Goal: Task Accomplishment & Management: Use online tool/utility

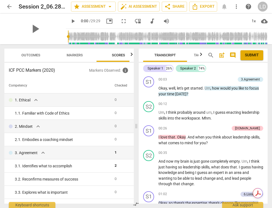
scroll to position [200, 0]
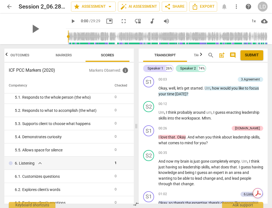
click at [8, 5] on span "arrow_back" at bounding box center [9, 6] width 7 height 7
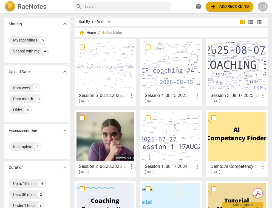
click at [218, 8] on span "add Add recording" at bounding box center [229, 6] width 39 height 7
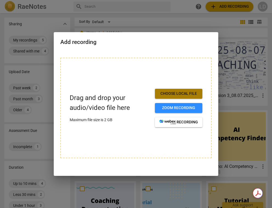
click at [175, 94] on span "Choose local file" at bounding box center [178, 93] width 39 height 5
click at [191, 89] on button "Choose local file" at bounding box center [178, 94] width 47 height 10
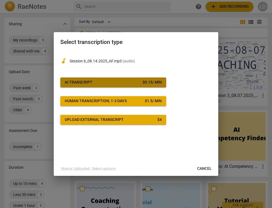
click at [130, 84] on span "AI Transcript $ 0.15 / min" at bounding box center [113, 82] width 97 height 5
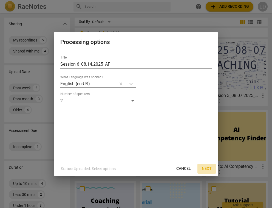
click at [208, 167] on span "Next" at bounding box center [207, 168] width 10 height 5
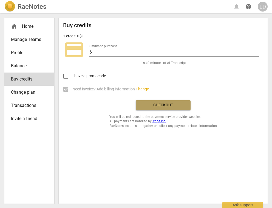
click at [172, 103] on span "Checkout" at bounding box center [163, 104] width 46 height 5
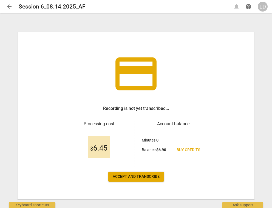
click at [148, 174] on span "Accept and transcribe" at bounding box center [136, 176] width 47 height 5
